Goal: Task Accomplishment & Management: Use online tool/utility

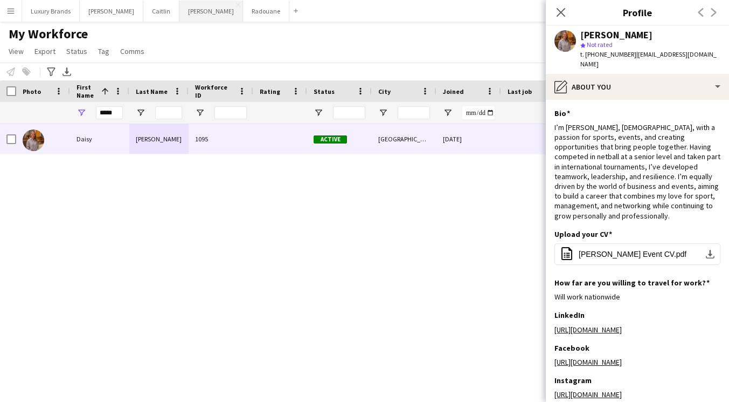
click at [179, 10] on button "[PERSON_NAME]" at bounding box center [211, 11] width 64 height 21
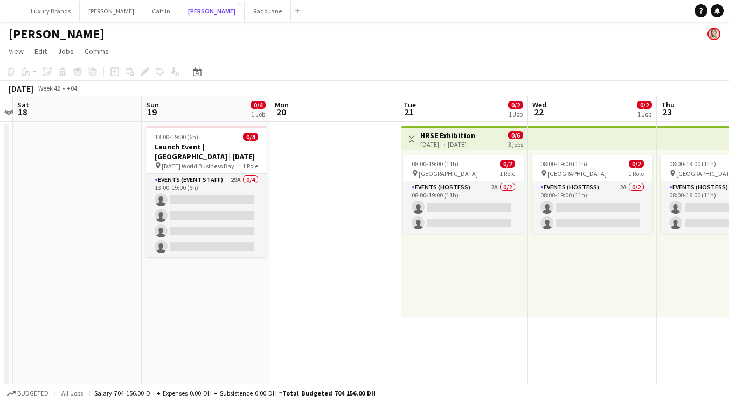
scroll to position [0, 264]
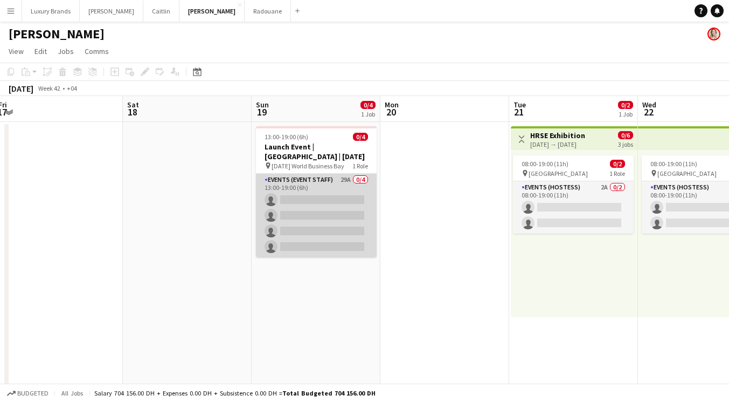
click at [309, 179] on app-card-role "Events (Event Staff) 29A 0/4 13:00-19:00 (6h) single-neutral-actions single-neu…" at bounding box center [316, 216] width 121 height 84
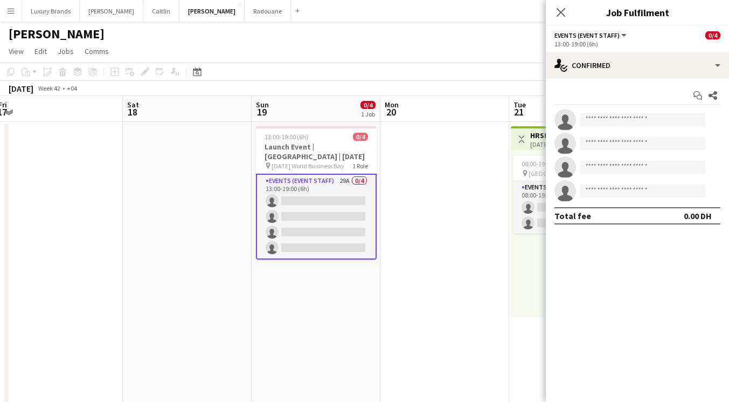
click at [288, 177] on app-card-role "Events (Event Staff) 29A 0/4 13:00-19:00 (6h) single-neutral-actions single-neu…" at bounding box center [316, 217] width 121 height 86
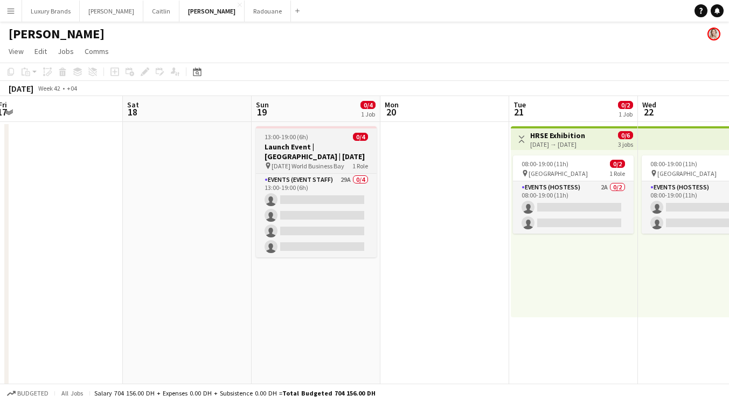
click at [295, 151] on h3 "Launch Event | [GEOGRAPHIC_DATA] | [DATE]" at bounding box center [316, 151] width 121 height 19
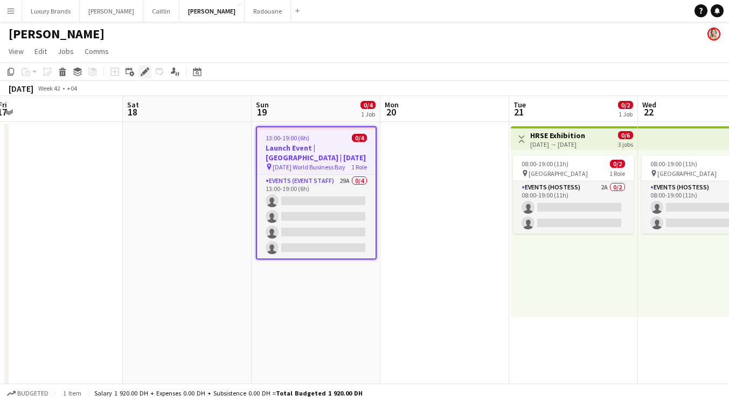
click at [143, 73] on icon at bounding box center [145, 72] width 6 height 6
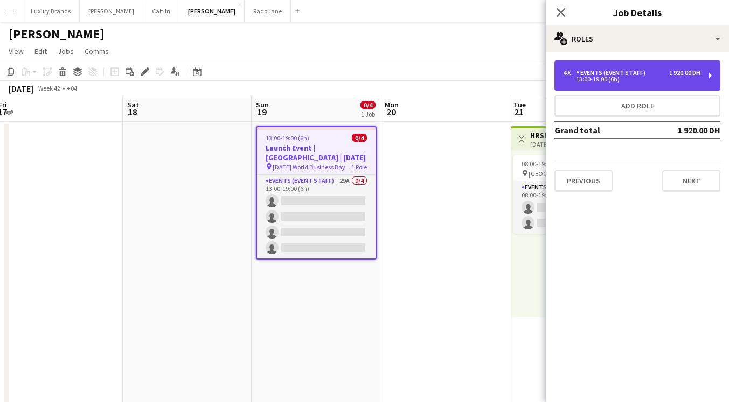
click at [602, 75] on div "Events (Event Staff)" at bounding box center [613, 73] width 74 height 8
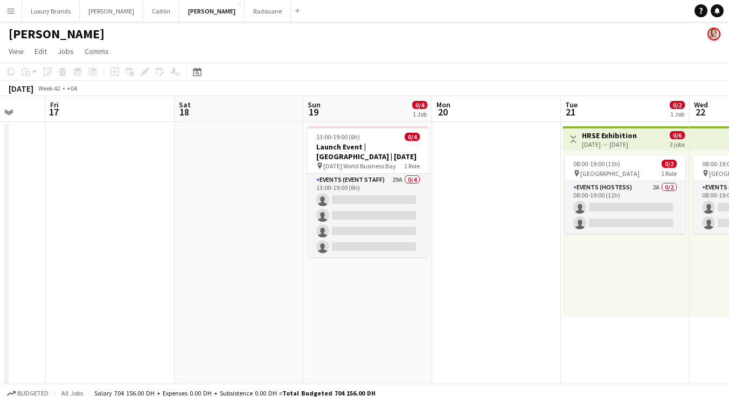
scroll to position [0, 347]
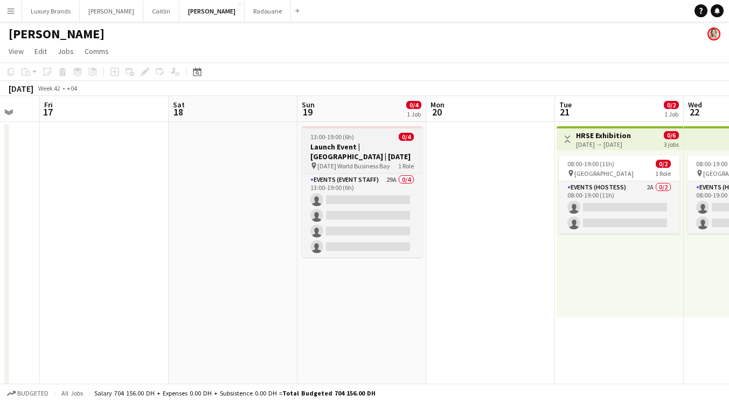
click at [339, 153] on h3 "Launch Event | [GEOGRAPHIC_DATA] | [DATE]" at bounding box center [362, 151] width 121 height 19
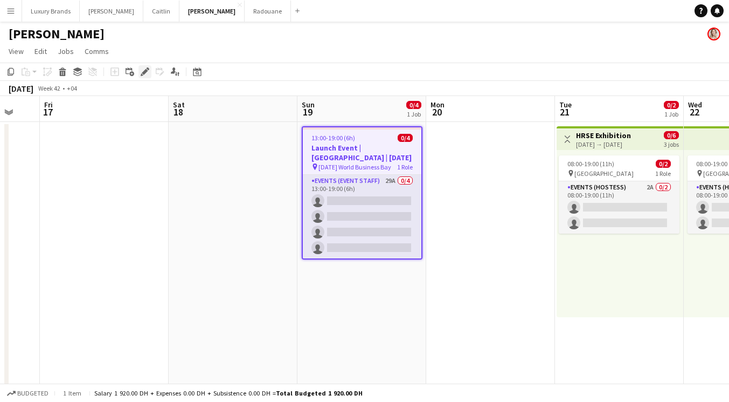
click at [144, 71] on icon at bounding box center [145, 72] width 6 height 6
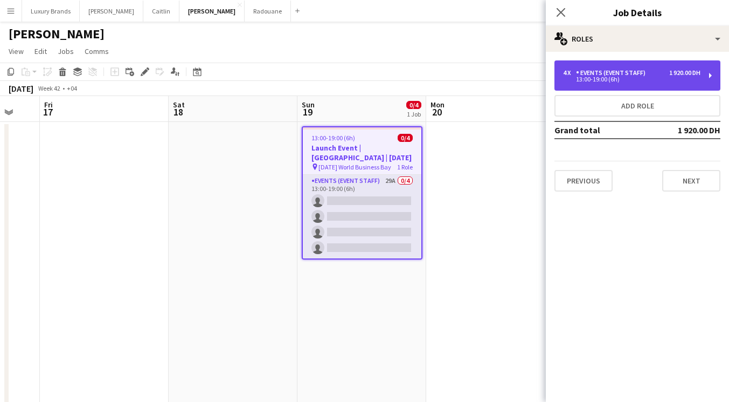
click at [589, 70] on div "Events (Event Staff)" at bounding box center [613, 73] width 74 height 8
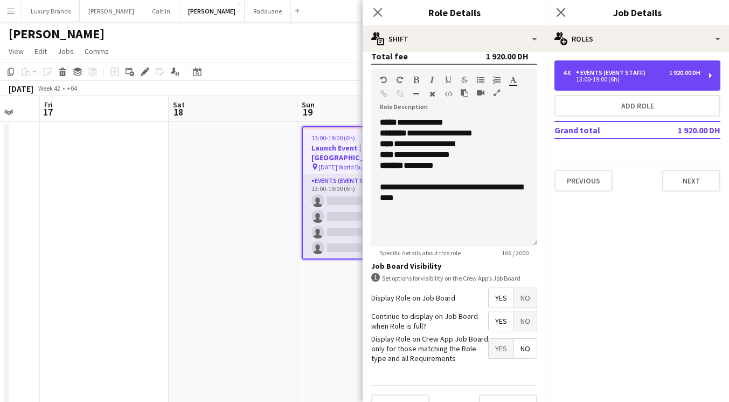
scroll to position [328, 0]
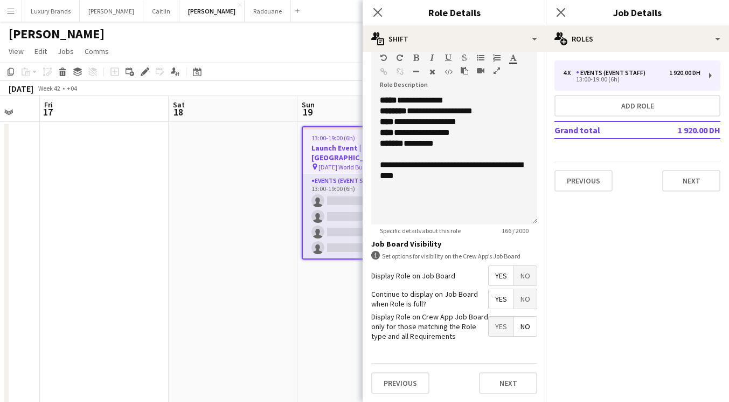
click at [311, 275] on app-date-cell "13:00-19:00 (6h) 0/4 Launch Event | [GEOGRAPHIC_DATA] | [DATE] pin [DATE] World…" at bounding box center [362, 374] width 129 height 505
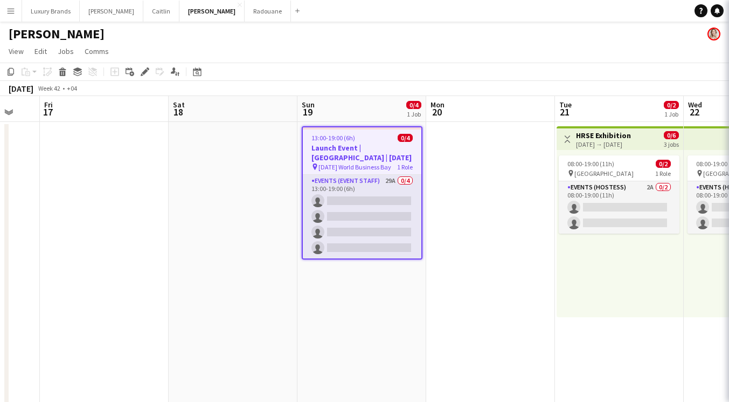
scroll to position [0, 346]
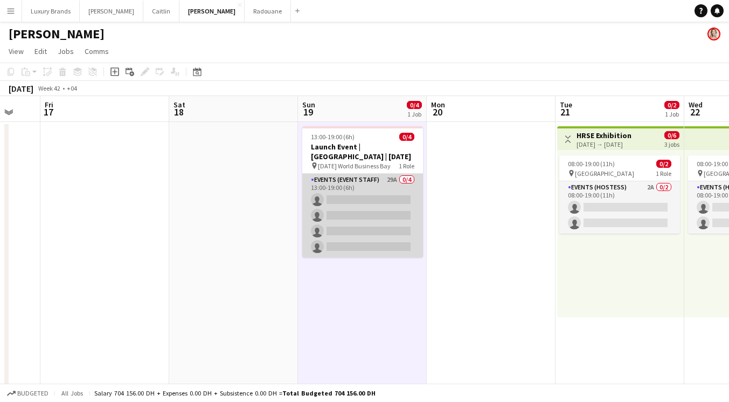
click at [361, 184] on app-card-role "Events (Event Staff) 29A 0/4 13:00-19:00 (6h) single-neutral-actions single-neu…" at bounding box center [362, 216] width 121 height 84
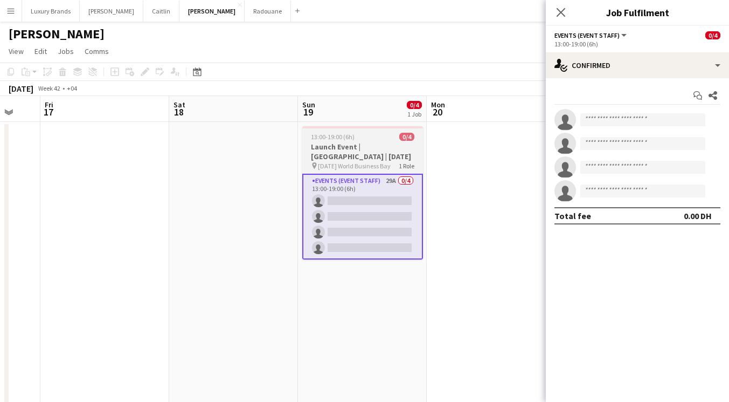
click at [347, 161] on h3 "Launch Event | [GEOGRAPHIC_DATA] | [DATE]" at bounding box center [362, 151] width 121 height 19
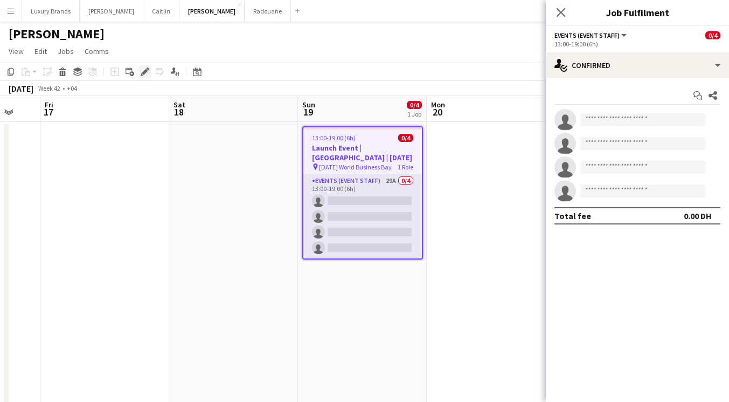
click at [139, 70] on div "Edit" at bounding box center [145, 71] width 13 height 13
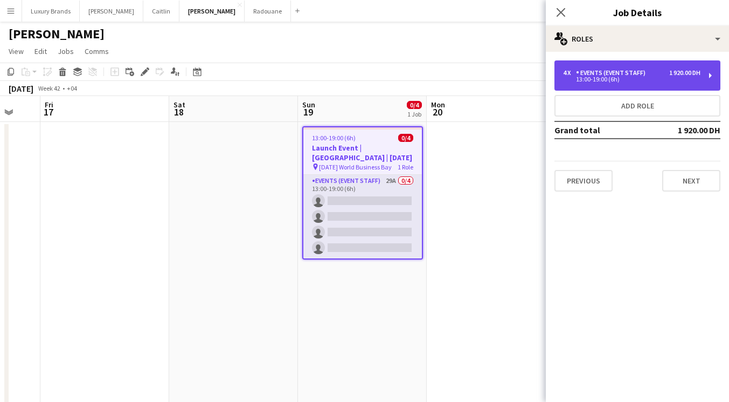
click at [611, 79] on div "13:00-19:00 (6h)" at bounding box center [631, 79] width 137 height 5
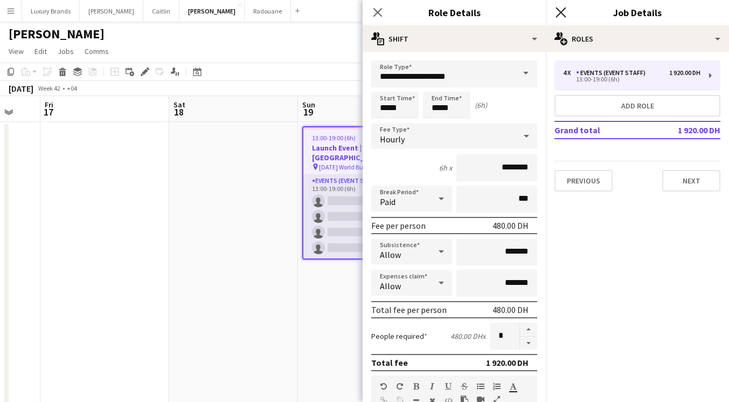
click at [562, 12] on icon "Close pop-in" at bounding box center [561, 12] width 10 height 10
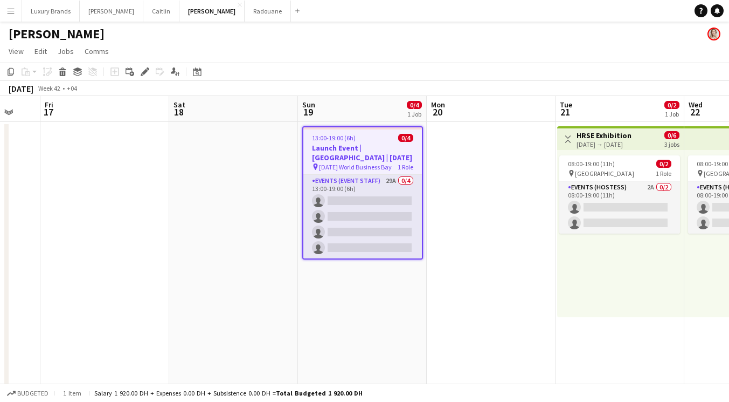
click at [364, 290] on app-date-cell "13:00-19:00 (6h) 0/4 Launch Event | [GEOGRAPHIC_DATA] | [DATE] pin [DATE] World…" at bounding box center [362, 374] width 129 height 505
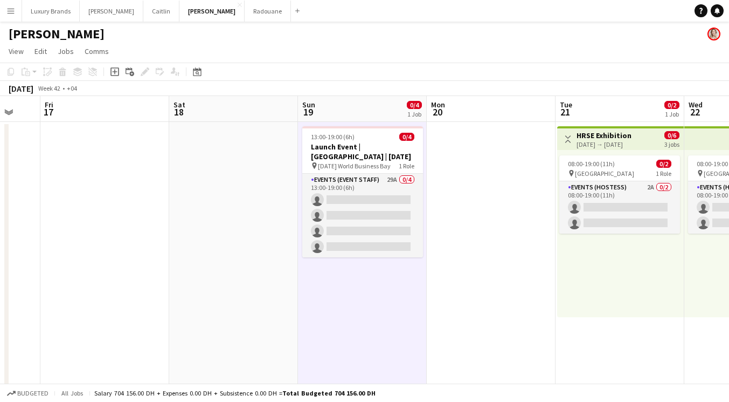
click at [448, 287] on app-date-cell at bounding box center [491, 374] width 129 height 505
